Goal: Task Accomplishment & Management: Manage account settings

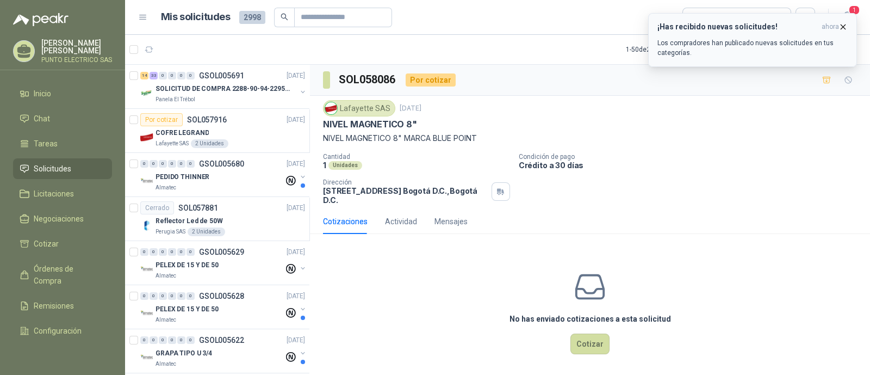
click at [705, 45] on p "Los compradores han publicado nuevas solicitudes en tus categorías." at bounding box center [752, 48] width 190 height 20
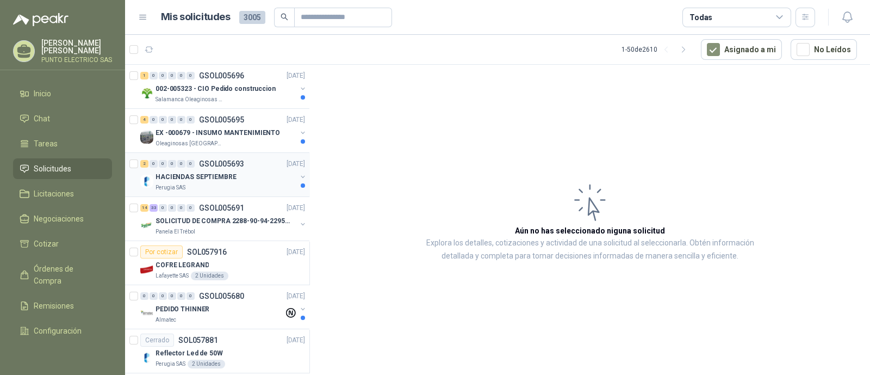
click at [224, 177] on p "HACIENDAS SEPTIEMBRE" at bounding box center [196, 177] width 81 height 10
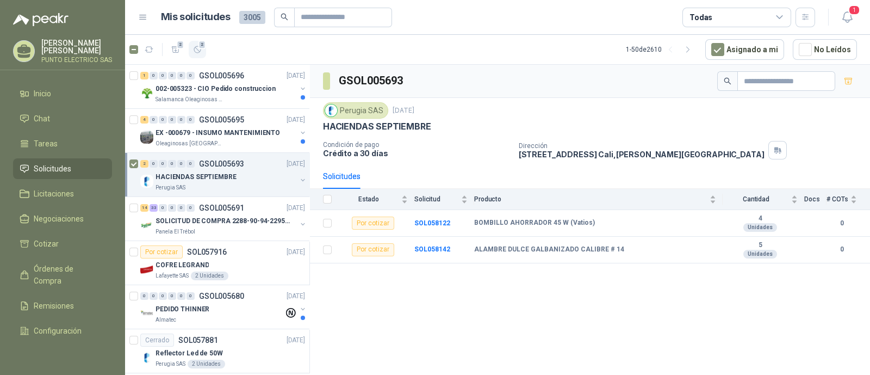
click at [197, 45] on icon "button" at bounding box center [197, 49] width 9 height 9
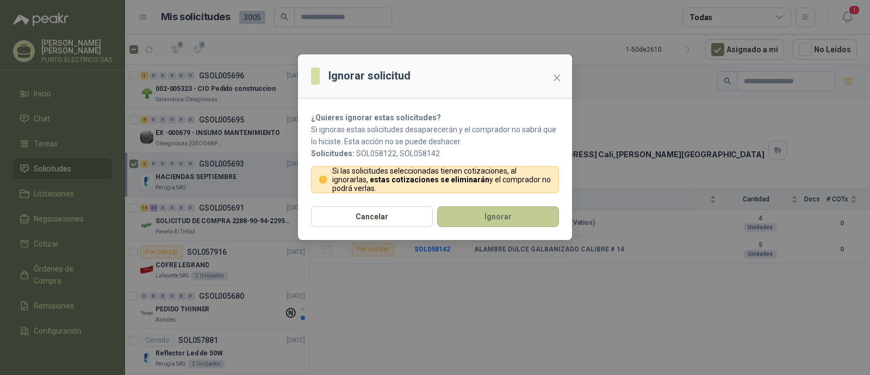
click at [503, 220] on button "Ignorar" at bounding box center [498, 216] width 122 height 21
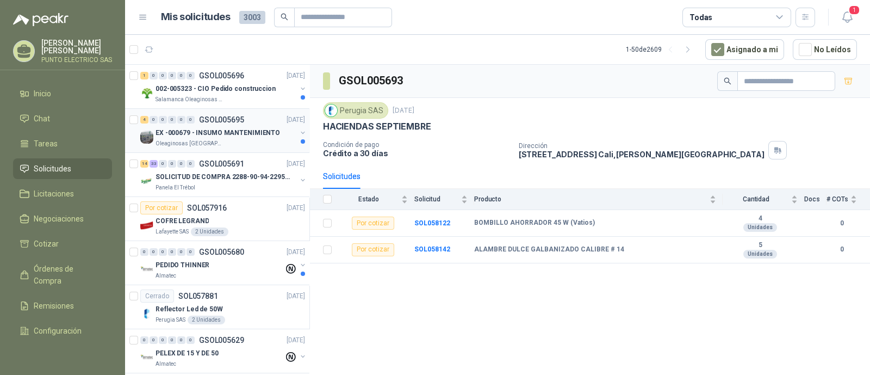
click at [223, 128] on p "EX -000679 - INSUMO MANTENIMIENTO" at bounding box center [218, 133] width 125 height 10
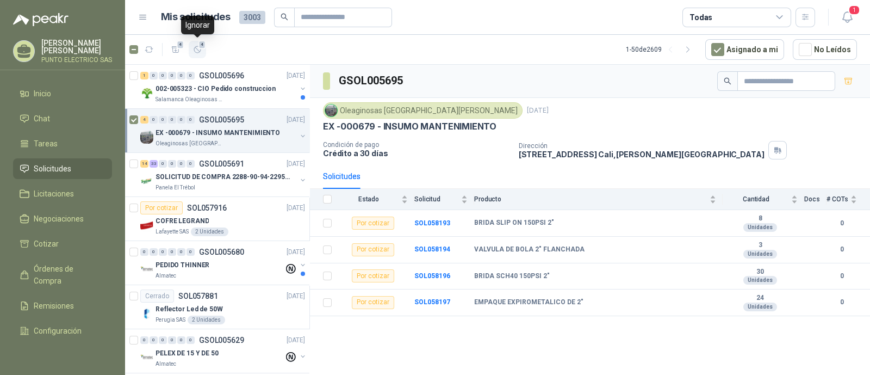
click at [200, 50] on icon "button" at bounding box center [197, 49] width 9 height 9
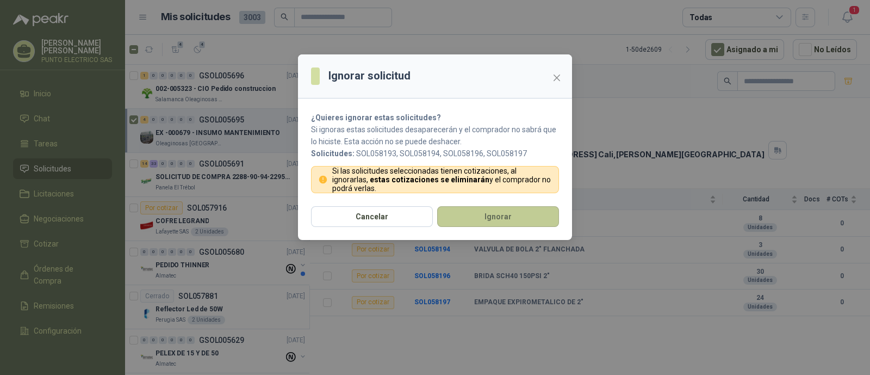
click at [508, 213] on button "Ignorar" at bounding box center [498, 216] width 122 height 21
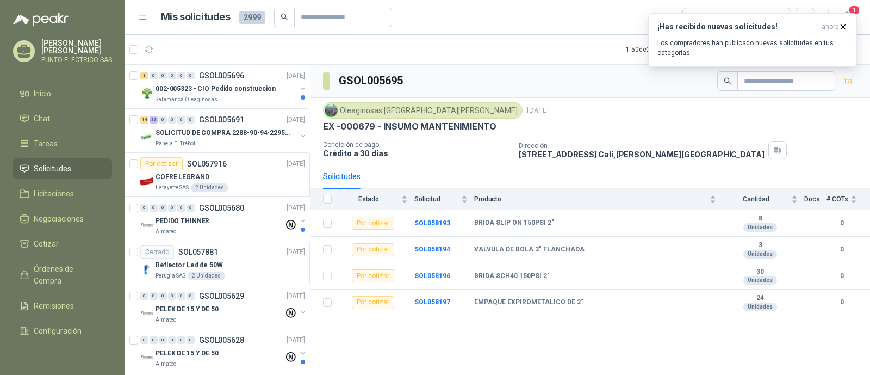
click at [215, 84] on p "002-005323 - CIO Pedido construccion" at bounding box center [216, 89] width 120 height 10
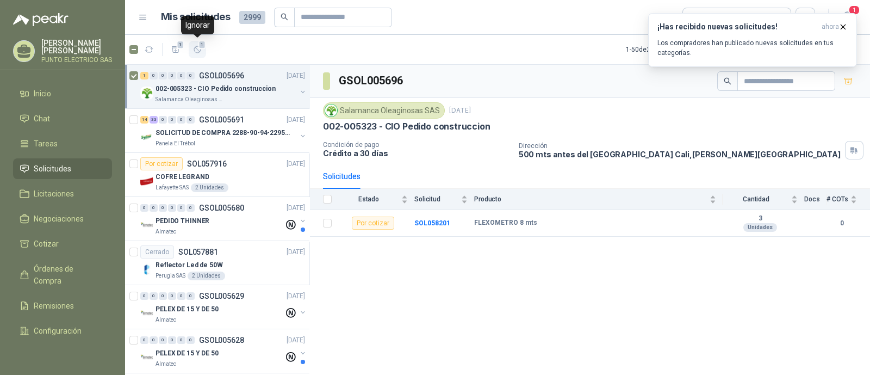
click at [193, 47] on icon "button" at bounding box center [197, 49] width 9 height 9
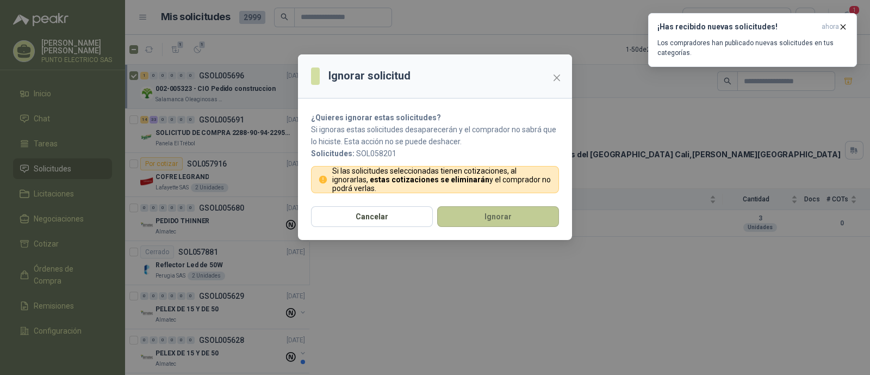
click at [502, 213] on button "Ignorar" at bounding box center [498, 216] width 122 height 21
